Goal: Task Accomplishment & Management: Manage account settings

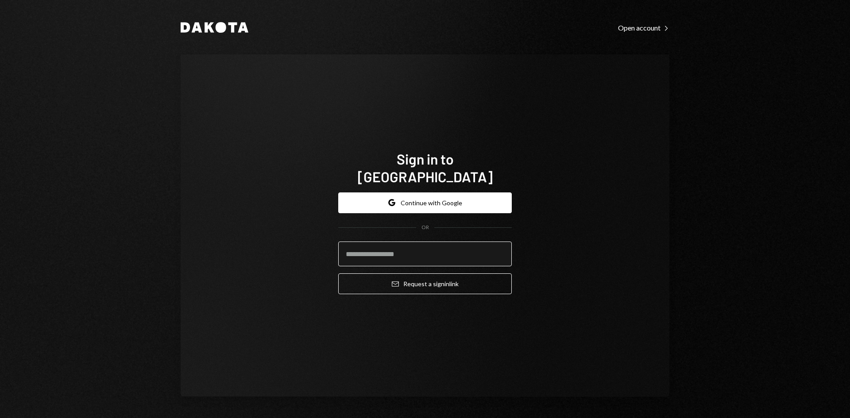
click at [414, 247] on input "email" at bounding box center [424, 254] width 173 height 25
click at [0, 418] on com-1password-button at bounding box center [0, 418] width 0 height 0
type input "**********"
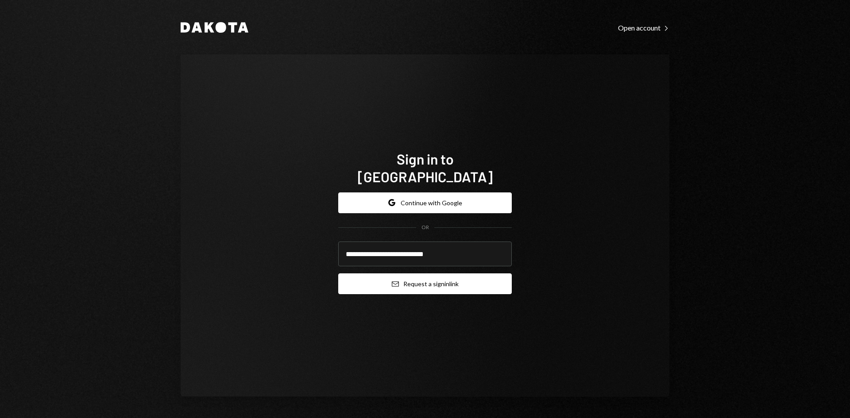
click at [436, 280] on button "Email Request a sign in link" at bounding box center [424, 284] width 173 height 21
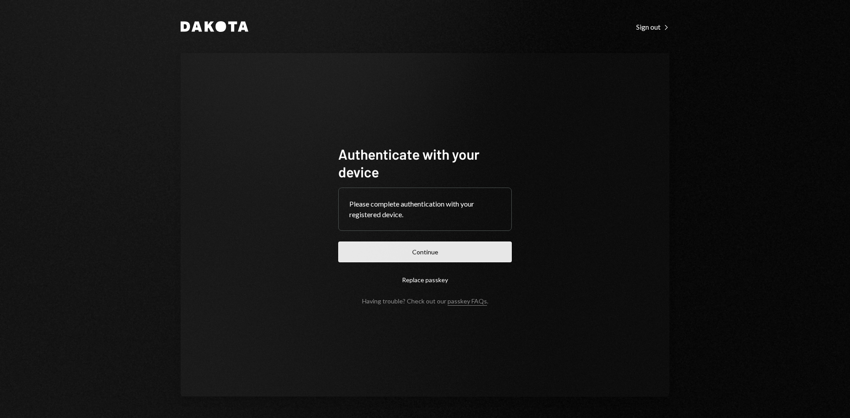
click at [450, 255] on button "Continue" at bounding box center [424, 252] width 173 height 21
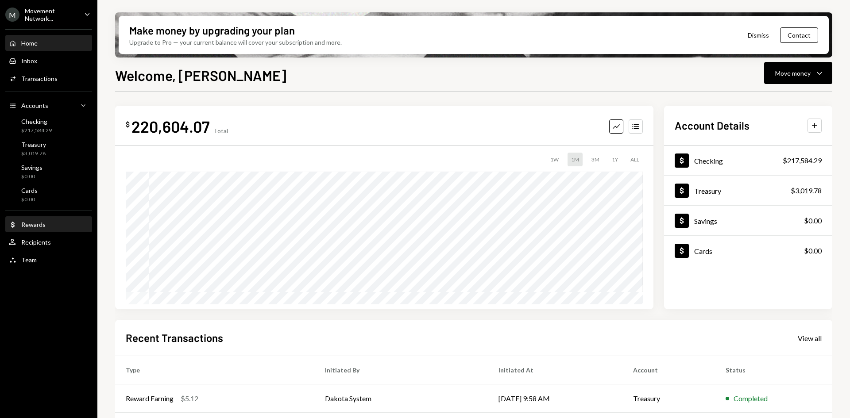
click at [59, 229] on div "Dollar Rewards" at bounding box center [49, 224] width 80 height 15
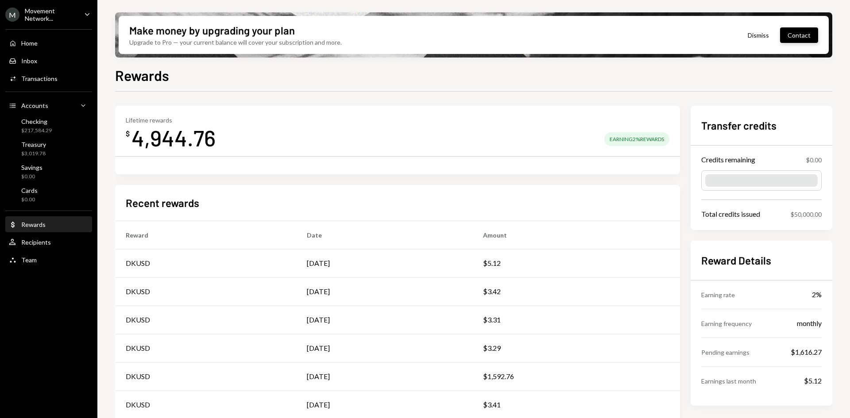
click at [801, 39] on button "Contact" at bounding box center [799, 34] width 38 height 15
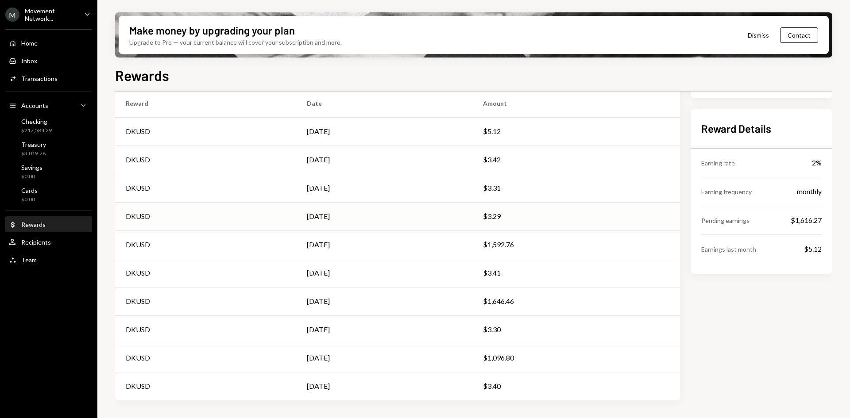
scroll to position [132, 0]
click at [60, 132] on div "Checking $217,584.29" at bounding box center [49, 126] width 80 height 17
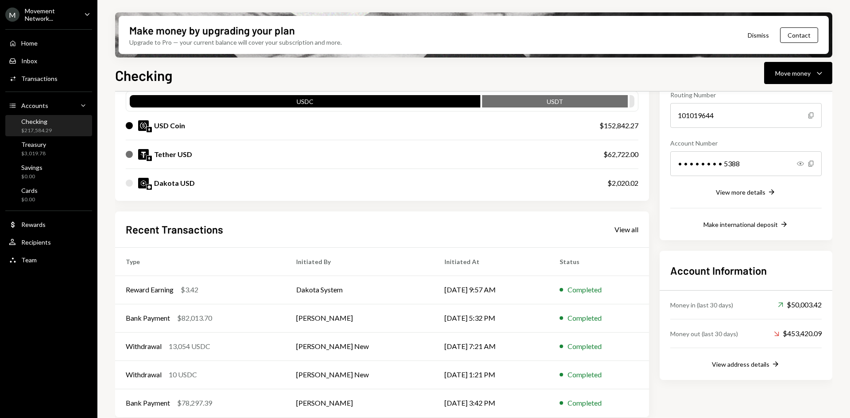
scroll to position [100, 0]
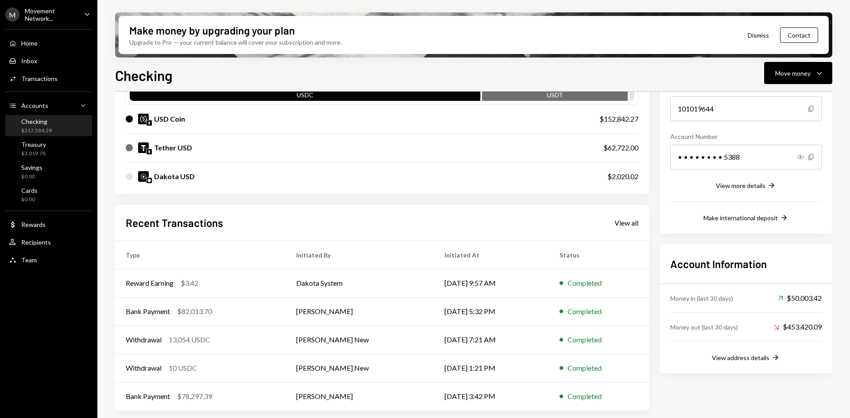
click at [87, 15] on icon "Main" at bounding box center [87, 14] width 4 height 3
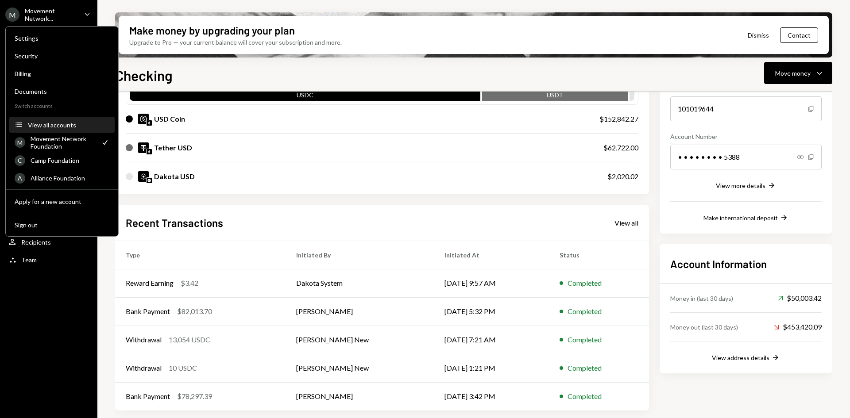
click at [58, 127] on div "View all accounts" at bounding box center [68, 125] width 81 height 8
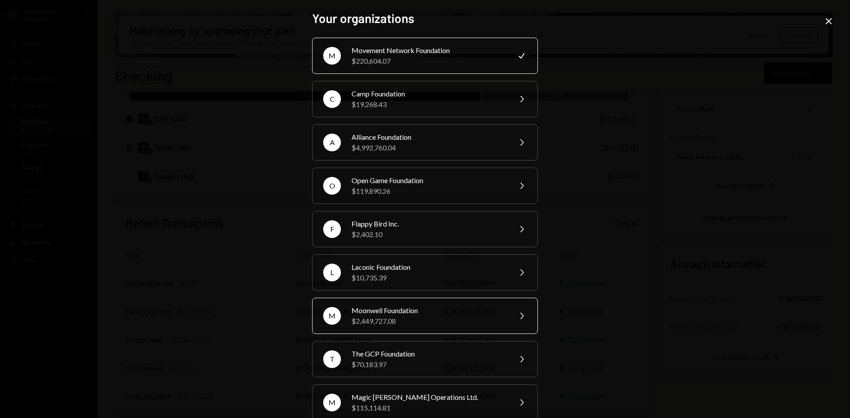
click at [429, 318] on div "$2,449,727.08" at bounding box center [428, 321] width 154 height 11
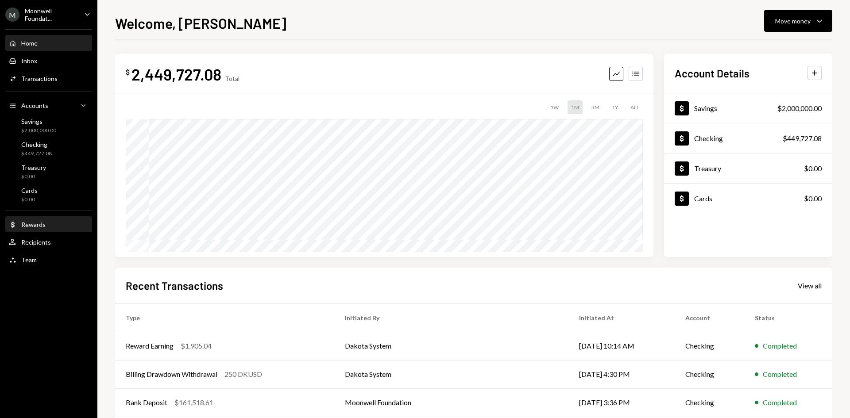
click at [50, 230] on div "Dollar Rewards" at bounding box center [49, 224] width 80 height 15
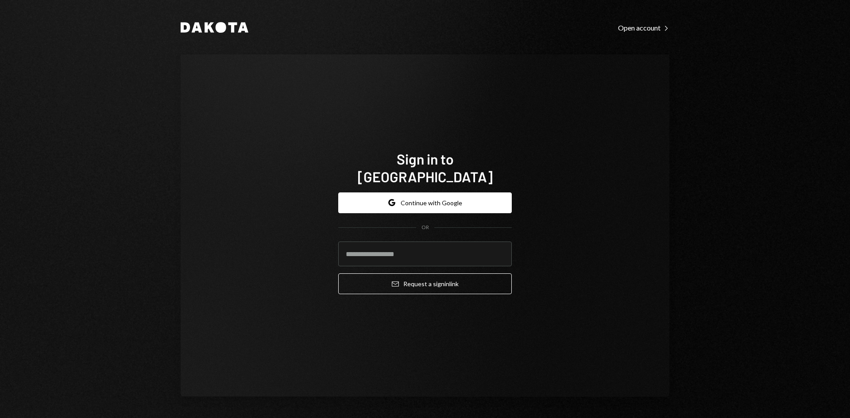
click at [0, 418] on com-1password-button at bounding box center [0, 418] width 0 height 0
type input "**********"
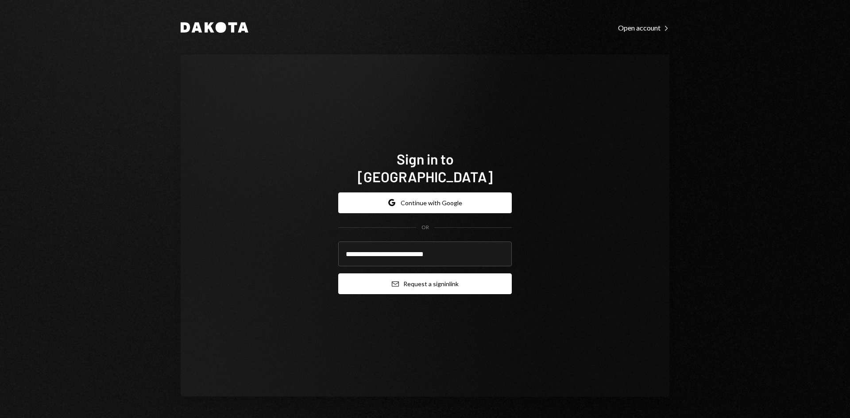
click at [469, 277] on button "Email Request a sign in link" at bounding box center [424, 284] width 173 height 21
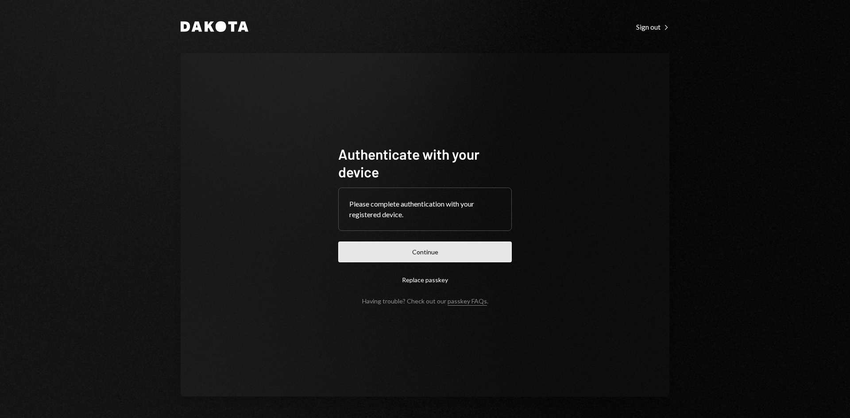
click at [488, 256] on button "Continue" at bounding box center [424, 252] width 173 height 21
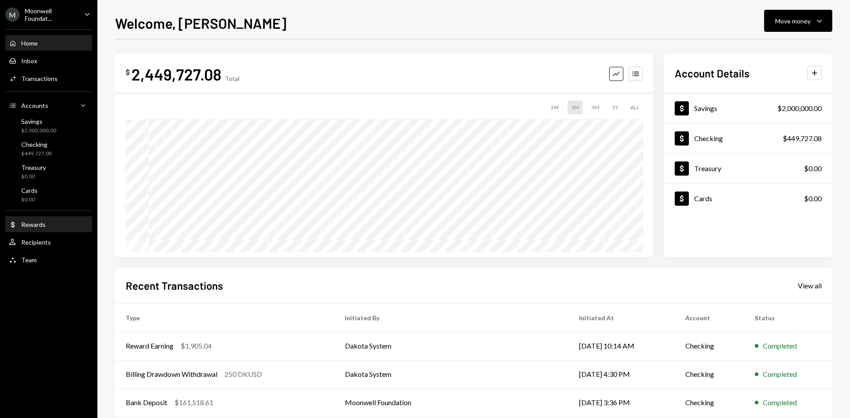
click at [58, 224] on div "Dollar Rewards" at bounding box center [49, 225] width 80 height 8
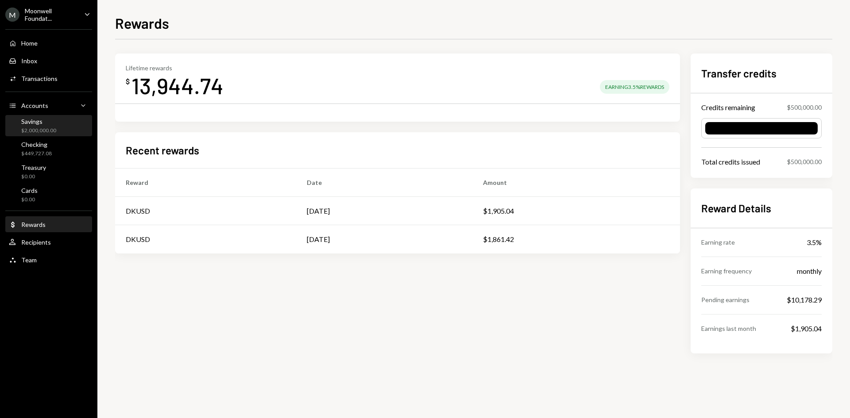
click at [58, 130] on div "Savings $2,000,000.00" at bounding box center [49, 126] width 80 height 17
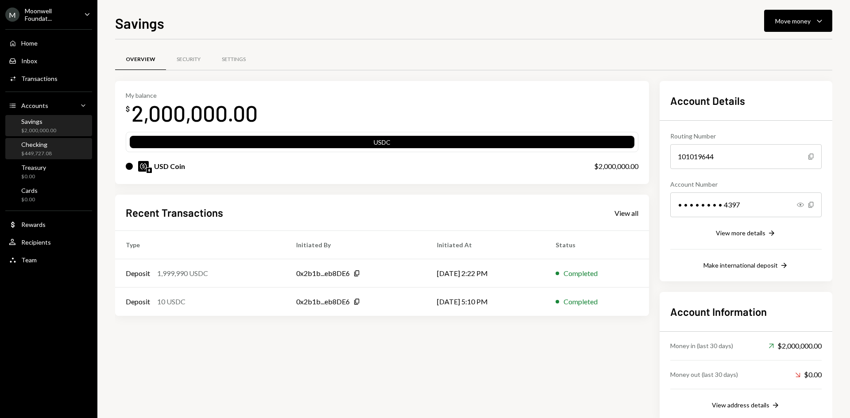
click at [55, 152] on div "Checking $449,727.08" at bounding box center [49, 149] width 80 height 17
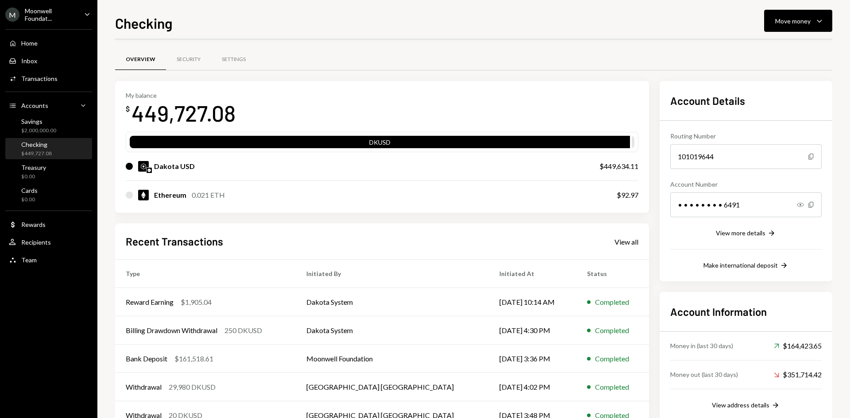
scroll to position [29, 0]
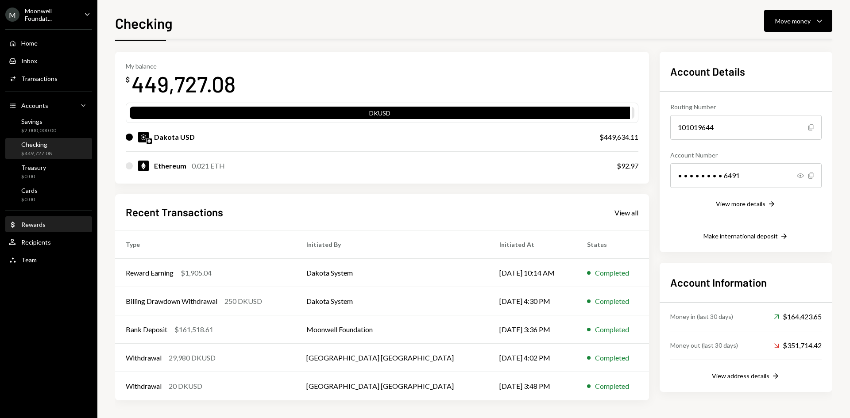
click at [46, 229] on div "Dollar Rewards" at bounding box center [49, 224] width 80 height 15
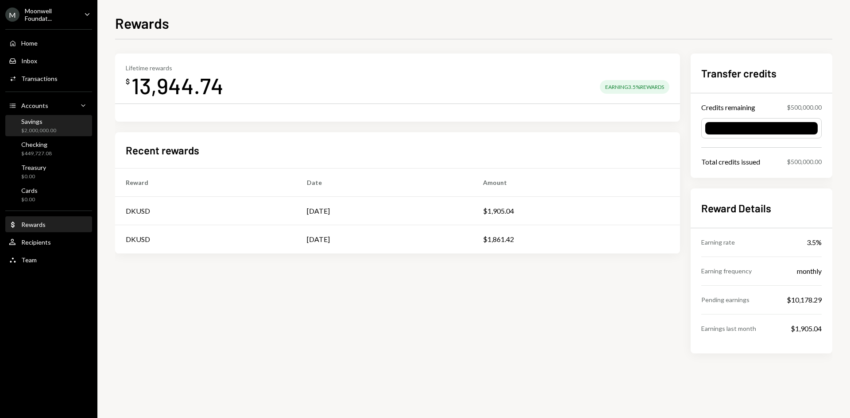
click at [47, 125] on div "Savings $2,000,000.00" at bounding box center [38, 126] width 35 height 17
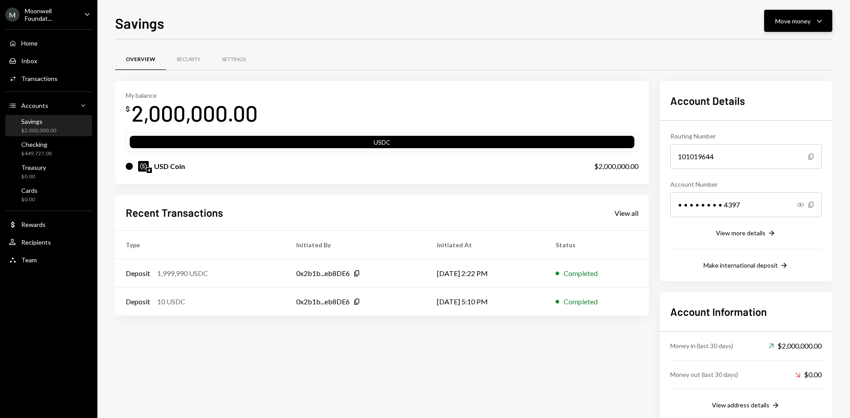
click at [795, 22] on div "Move money" at bounding box center [792, 20] width 35 height 9
click at [778, 116] on div "Swap stablecoins" at bounding box center [791, 114] width 65 height 9
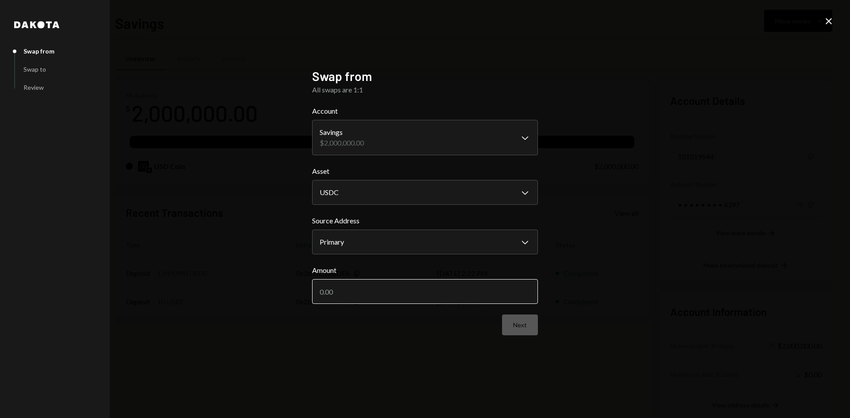
click at [387, 293] on input "Amount" at bounding box center [425, 291] width 226 height 25
type input "1"
type input "20"
click at [524, 327] on button "Next" at bounding box center [520, 325] width 36 height 21
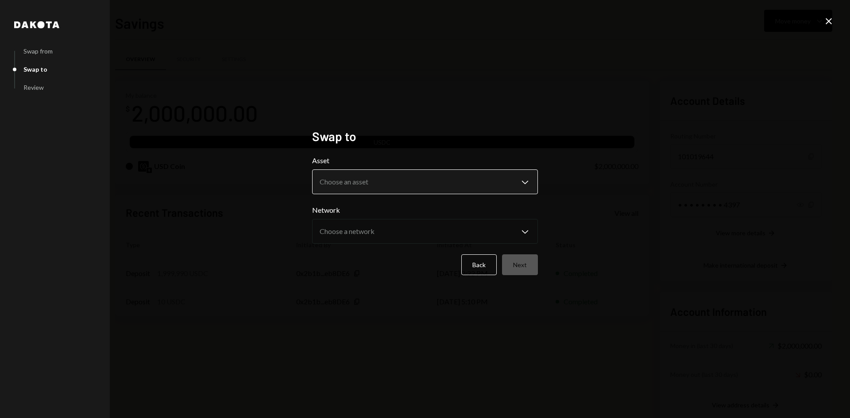
click at [409, 177] on body "**********" at bounding box center [425, 209] width 850 height 418
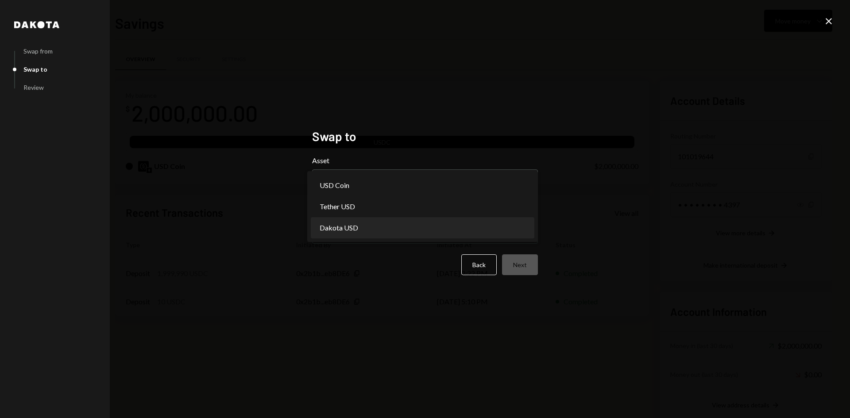
select select "*****"
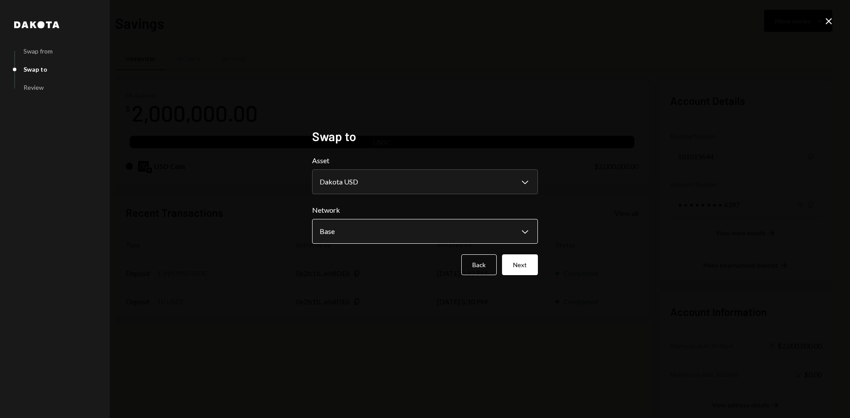
click at [401, 236] on body "**********" at bounding box center [425, 209] width 850 height 418
click at [519, 267] on button "Next" at bounding box center [520, 264] width 36 height 21
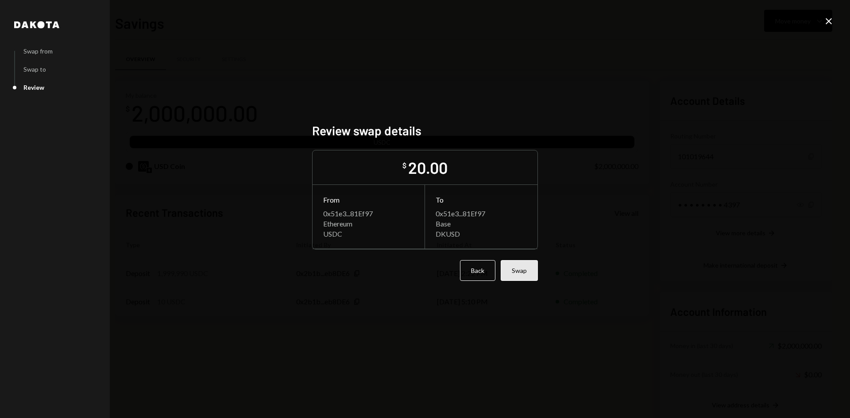
click at [524, 270] on button "Swap" at bounding box center [519, 270] width 37 height 21
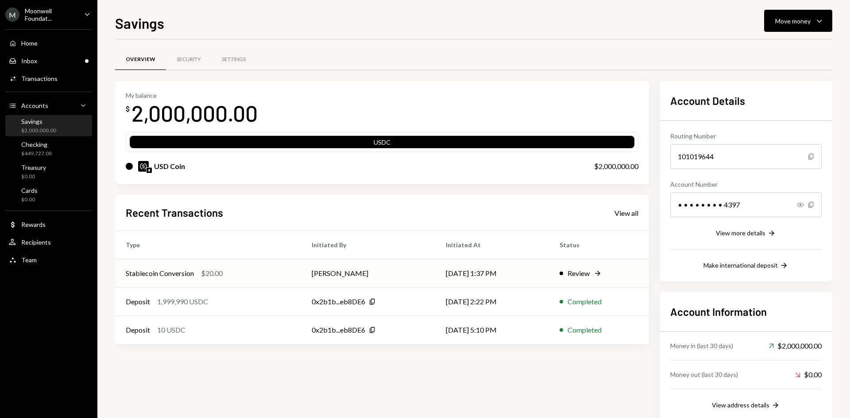
click at [497, 273] on td "08/19/25 1:37 PM" at bounding box center [491, 273] width 113 height 28
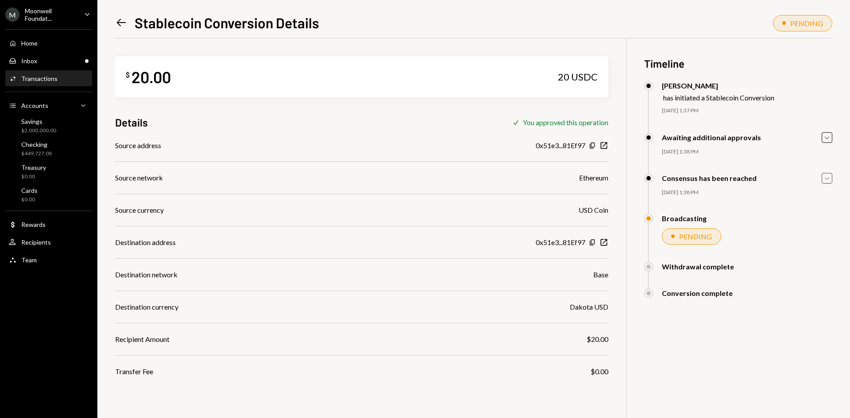
click at [831, 178] on icon "Caret Down" at bounding box center [827, 178] width 10 height 10
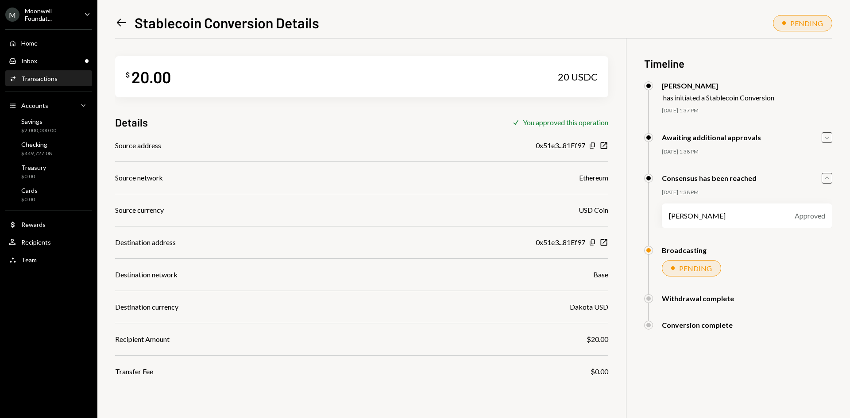
click at [825, 139] on icon "Caret Down" at bounding box center [827, 138] width 10 height 10
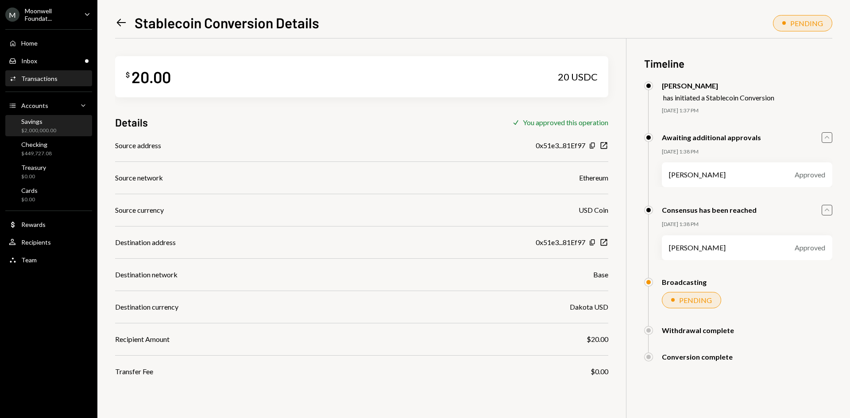
click at [57, 132] on div "Savings $2,000,000.00" at bounding box center [49, 126] width 80 height 17
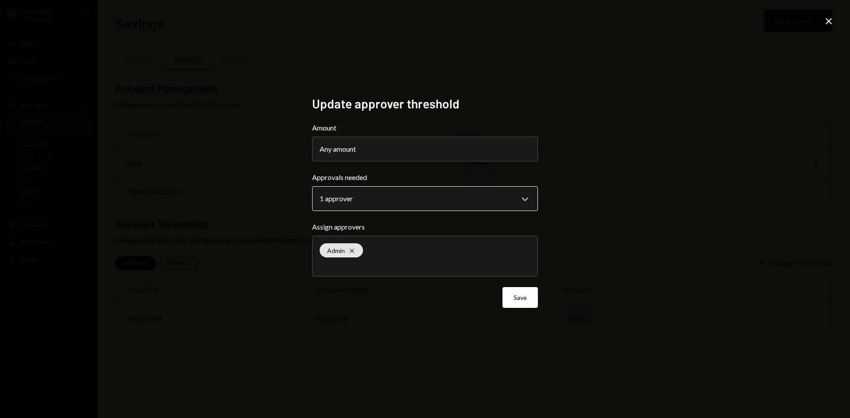
click at [383, 202] on body "**********" at bounding box center [425, 209] width 850 height 418
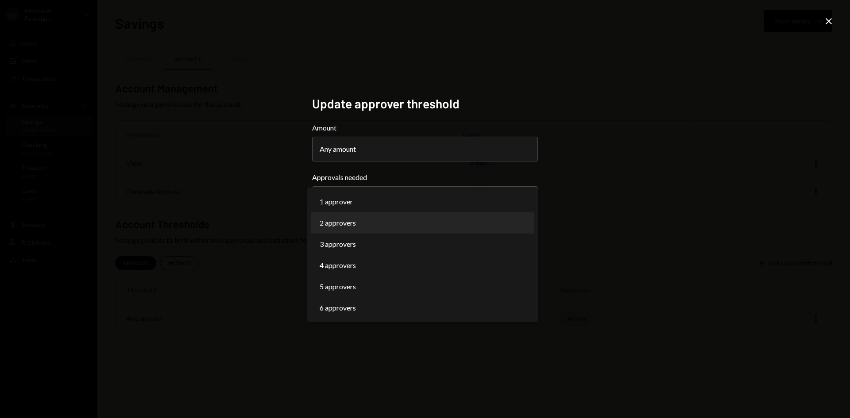
select select "*"
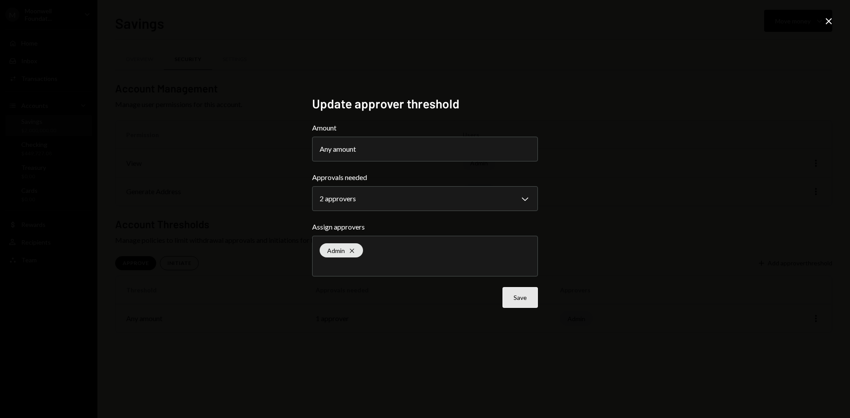
click at [521, 303] on button "Save" at bounding box center [519, 297] width 35 height 21
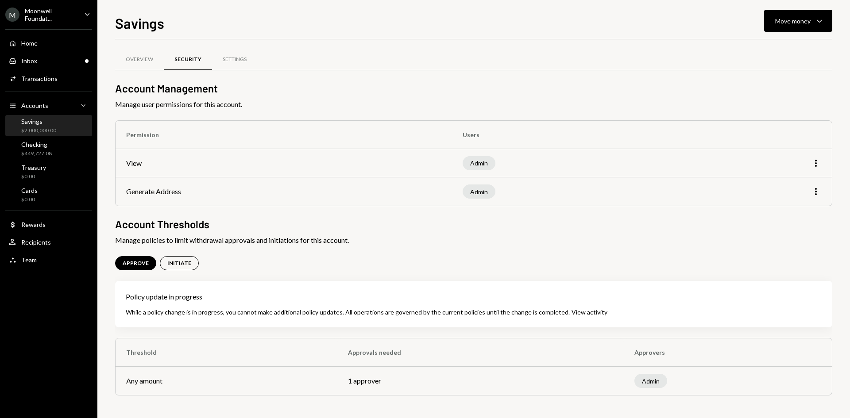
click at [31, 124] on div "Savings" at bounding box center [38, 122] width 35 height 8
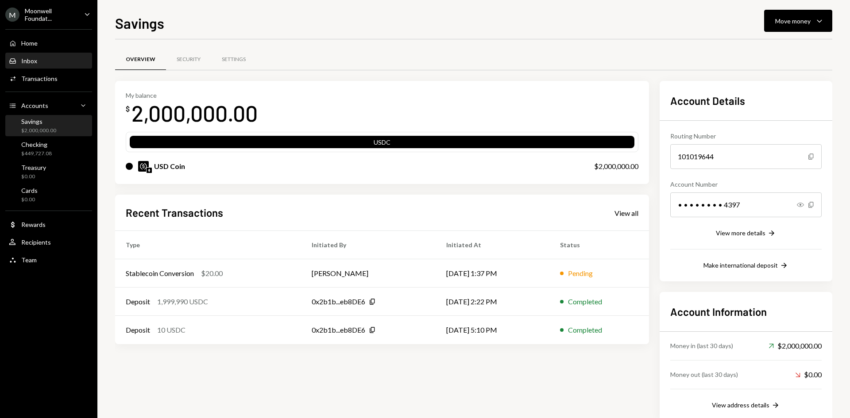
click at [39, 60] on div "Inbox Inbox" at bounding box center [49, 61] width 80 height 8
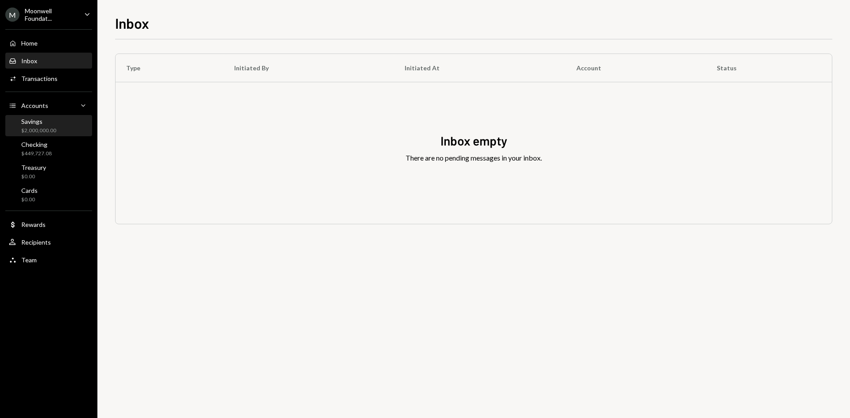
click at [54, 128] on div "$2,000,000.00" at bounding box center [38, 131] width 35 height 8
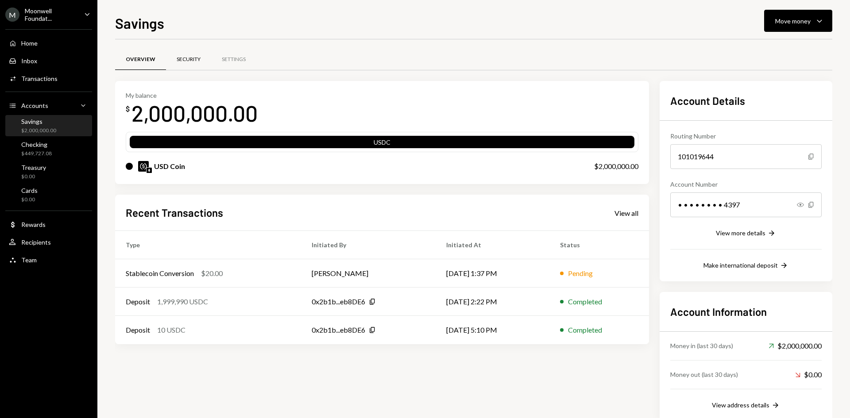
click at [182, 61] on div "Security" at bounding box center [189, 60] width 24 height 8
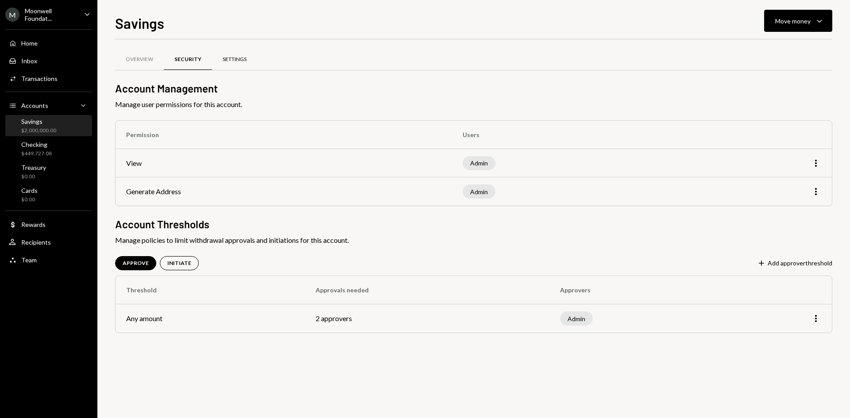
click at [239, 60] on div "Settings" at bounding box center [235, 60] width 24 height 8
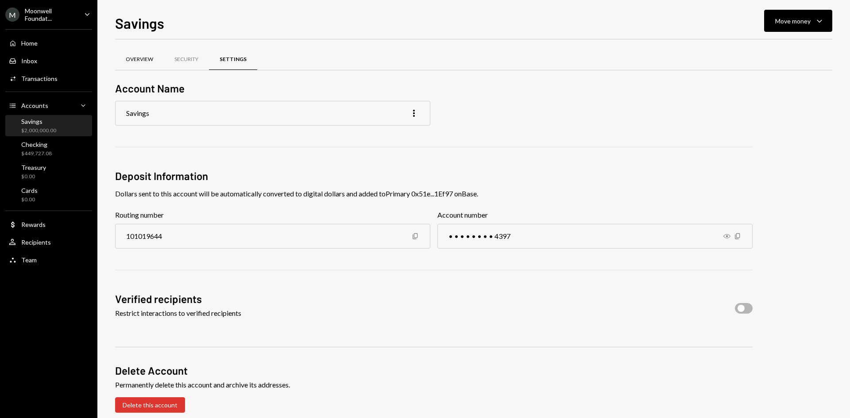
click at [145, 58] on div "Overview" at bounding box center [139, 60] width 27 height 8
